Goal: Check status

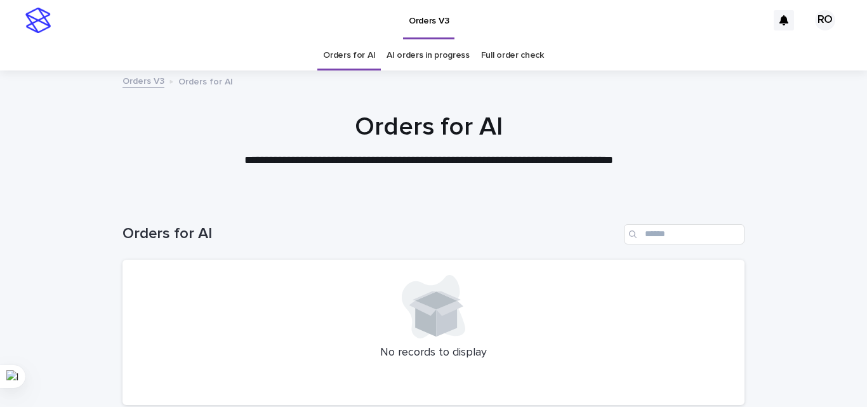
click at [806, 192] on div at bounding box center [428, 134] width 857 height 127
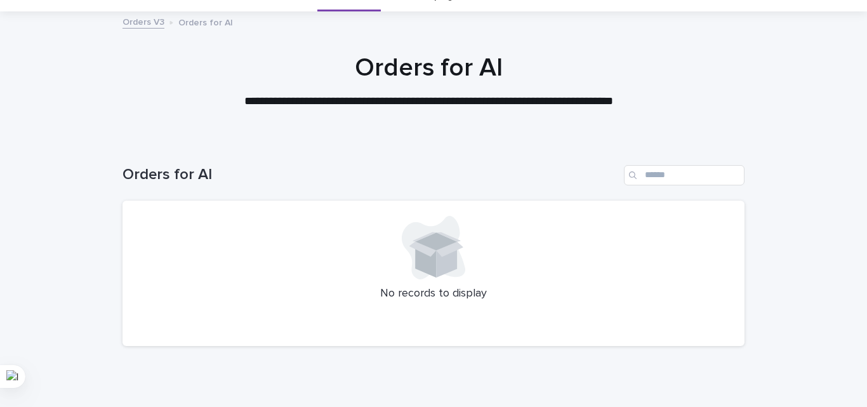
scroll to position [108, 0]
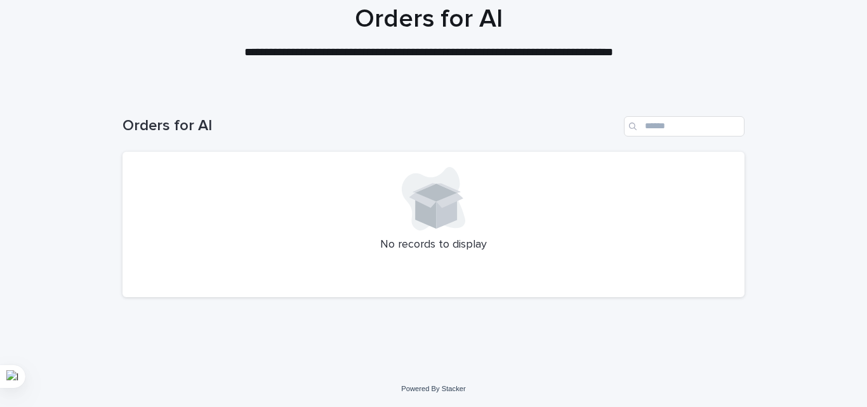
drag, startPoint x: 817, startPoint y: 189, endPoint x: 777, endPoint y: 152, distance: 54.3
click at [784, 163] on div "Loading... Saving… Loading... Saving… Orders for AI No records to display" at bounding box center [433, 231] width 867 height 280
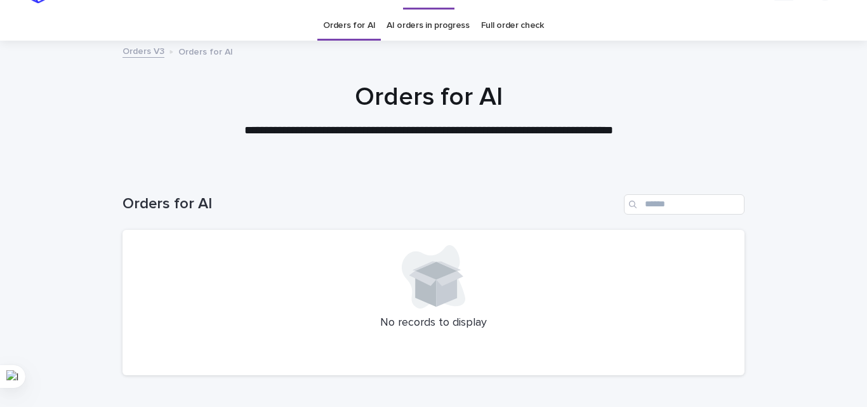
scroll to position [0, 0]
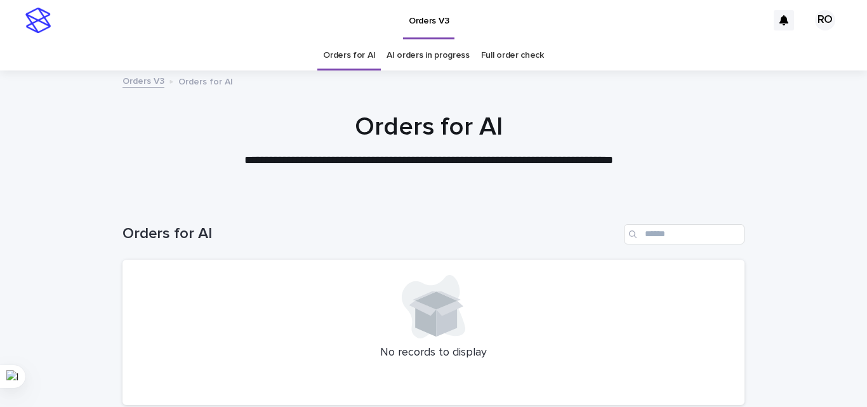
click at [391, 55] on link "AI orders in progress" at bounding box center [427, 56] width 83 height 30
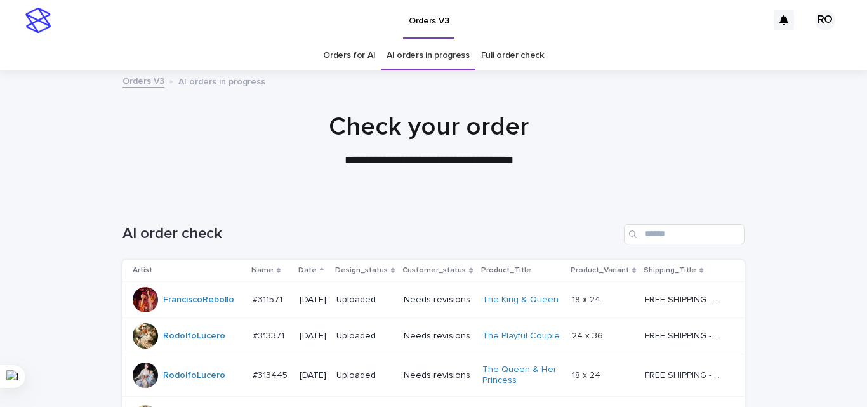
click at [299, 269] on p "Date" at bounding box center [307, 270] width 18 height 14
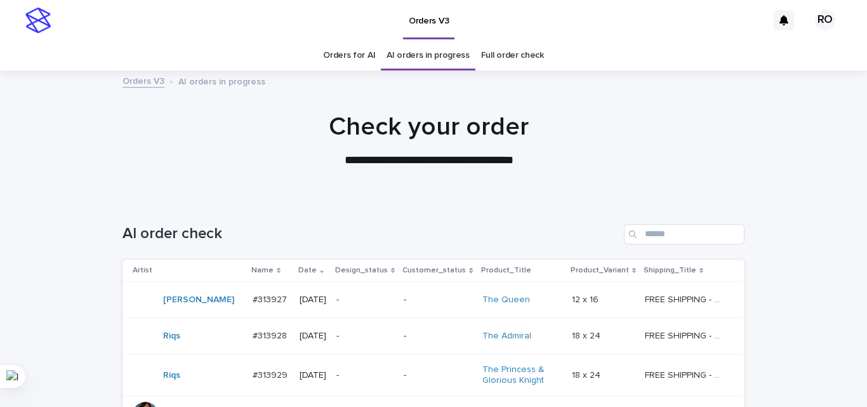
click at [321, 305] on p "[DATE]" at bounding box center [312, 299] width 27 height 11
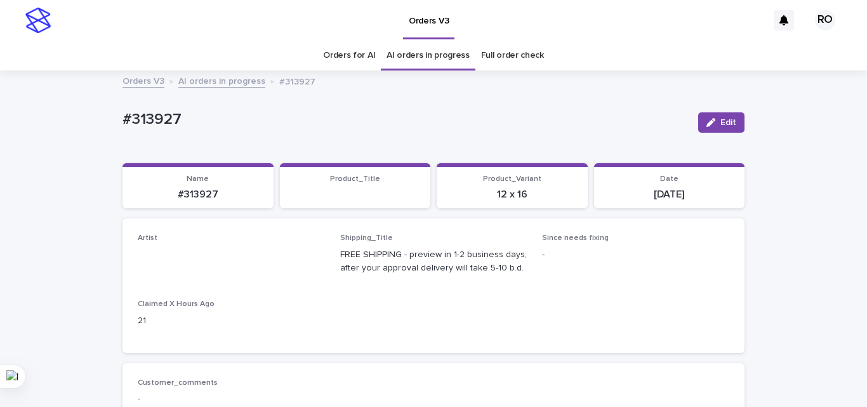
click at [355, 58] on link "Orders for AI" at bounding box center [349, 56] width 52 height 30
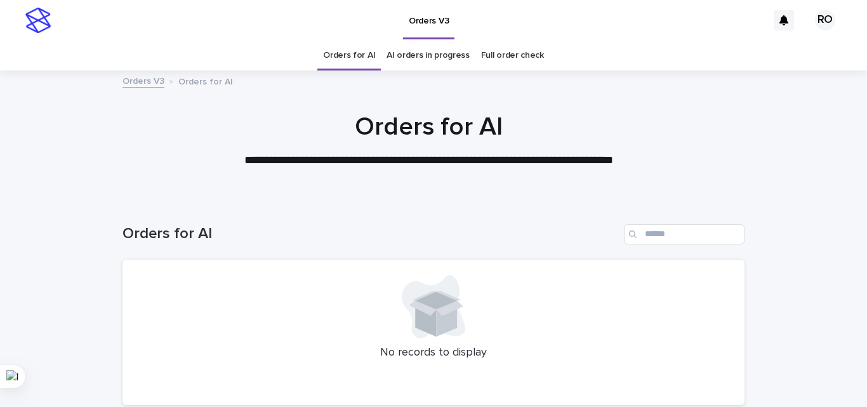
scroll to position [63, 0]
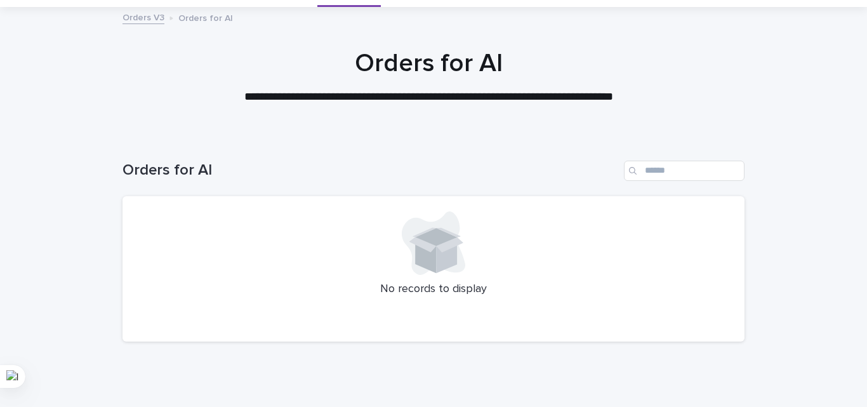
drag, startPoint x: 848, startPoint y: 206, endPoint x: 841, endPoint y: 214, distance: 10.8
click at [848, 206] on div "Loading... Saving… Loading... Saving… Orders for AI No records to display" at bounding box center [433, 275] width 867 height 280
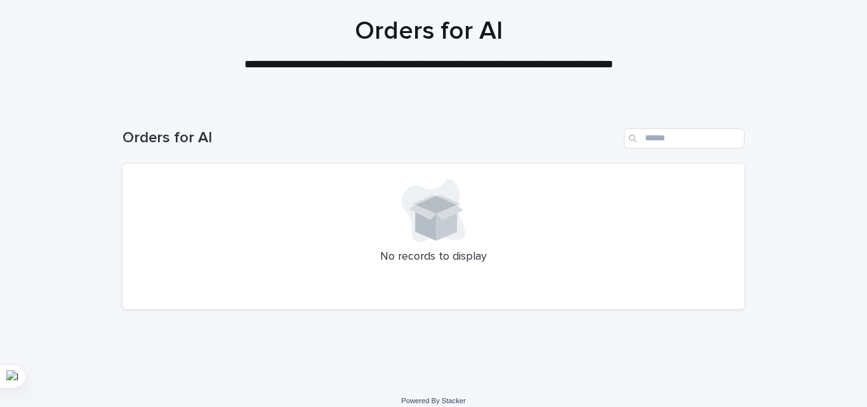
scroll to position [108, 0]
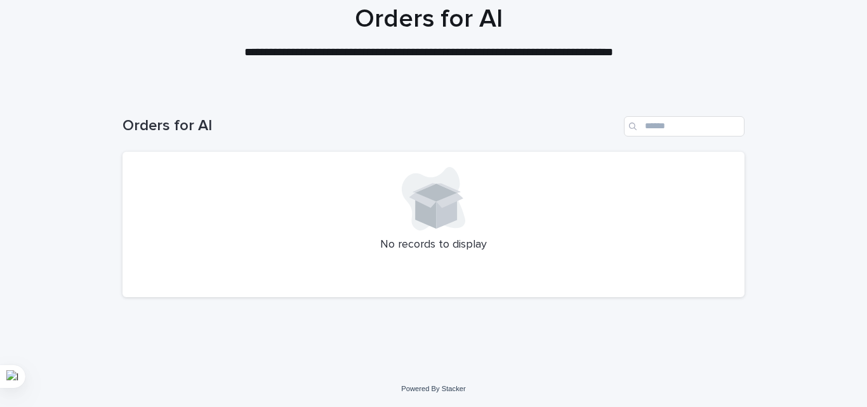
click at [781, 199] on div "Loading... Saving… Loading... Saving… Orders for AI No records to display" at bounding box center [433, 231] width 867 height 280
